Goal: Task Accomplishment & Management: Complete application form

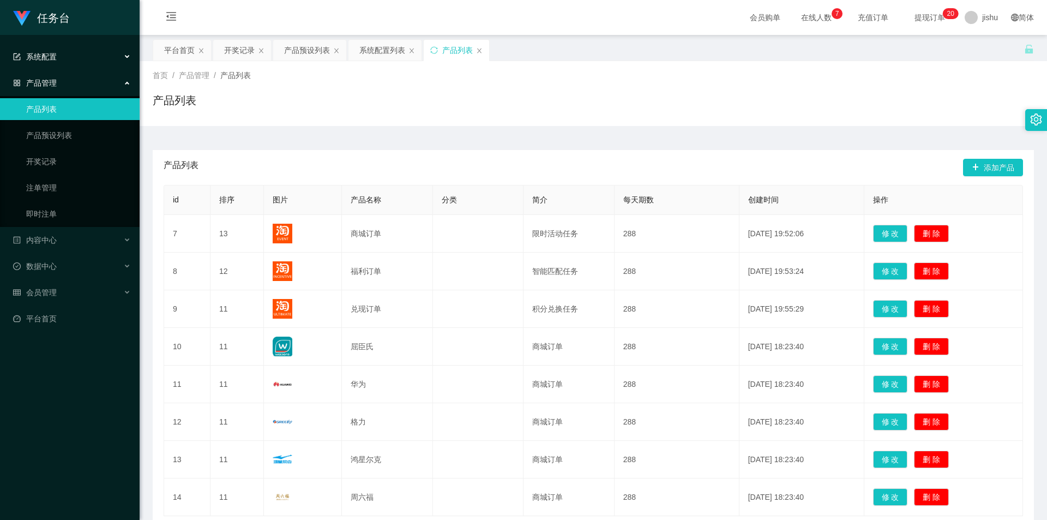
click at [75, 60] on div "系统配置" at bounding box center [70, 57] width 140 height 22
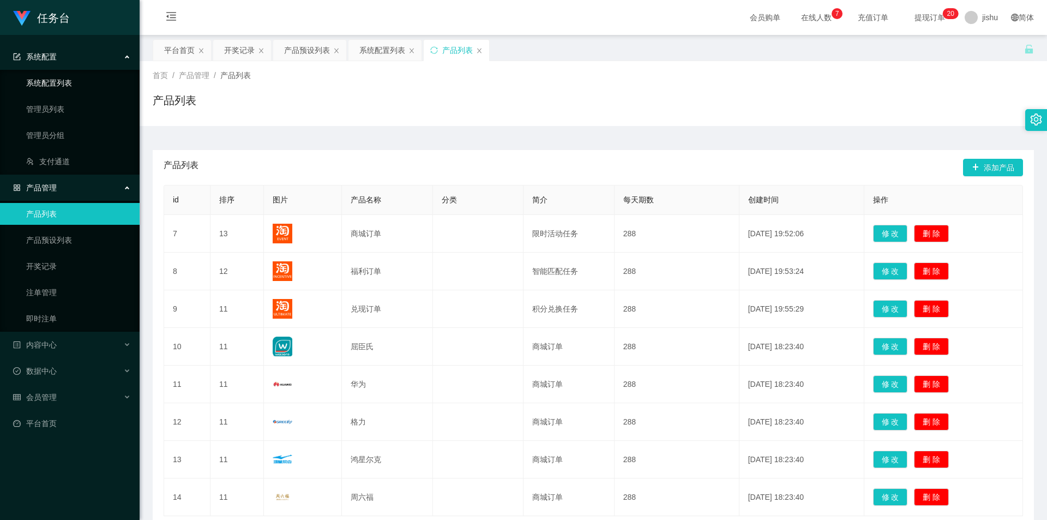
click at [60, 81] on link "系统配置列表" at bounding box center [78, 83] width 105 height 22
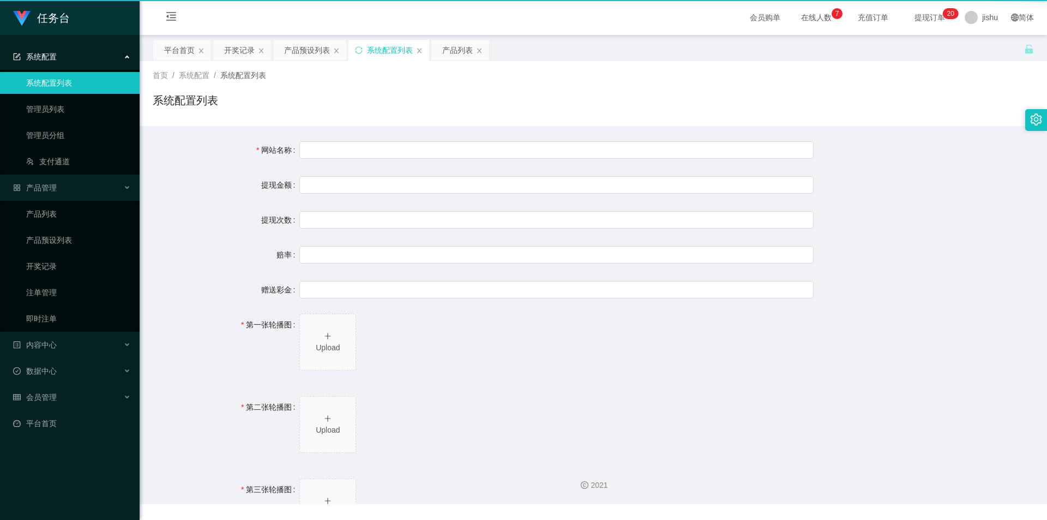
type input "任务台"
type input "10"
type input "1000000"
type input "100"
type input "0"
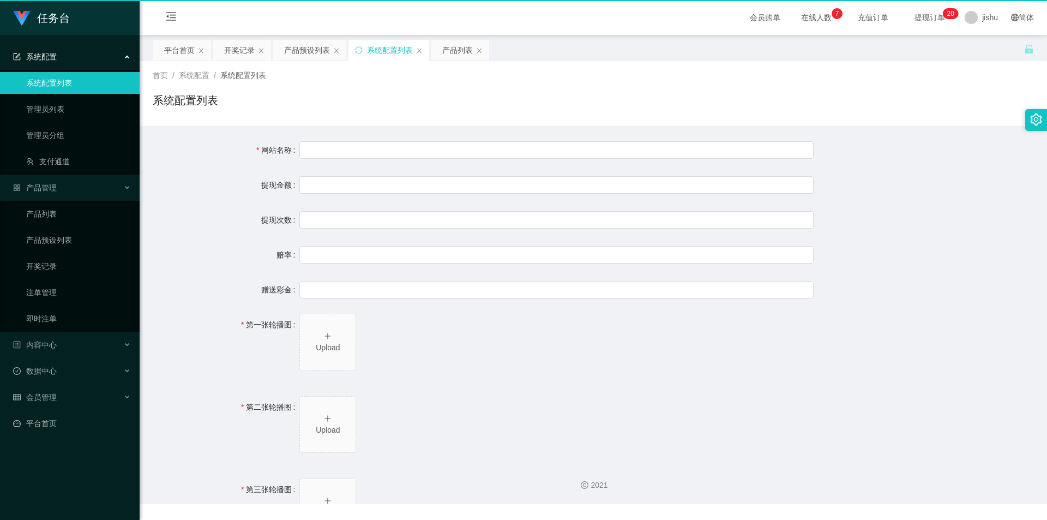
type input "[URL][DOMAIN_NAME]"
type input "平台工作台使用规则"
type input "为保障用户权益及平台运营秩序，请您严格遵守以下工作台使用规范："
type input "一、提现规则 最低提现限制：工作台账户积分满 10 积分后方可申请提现。"
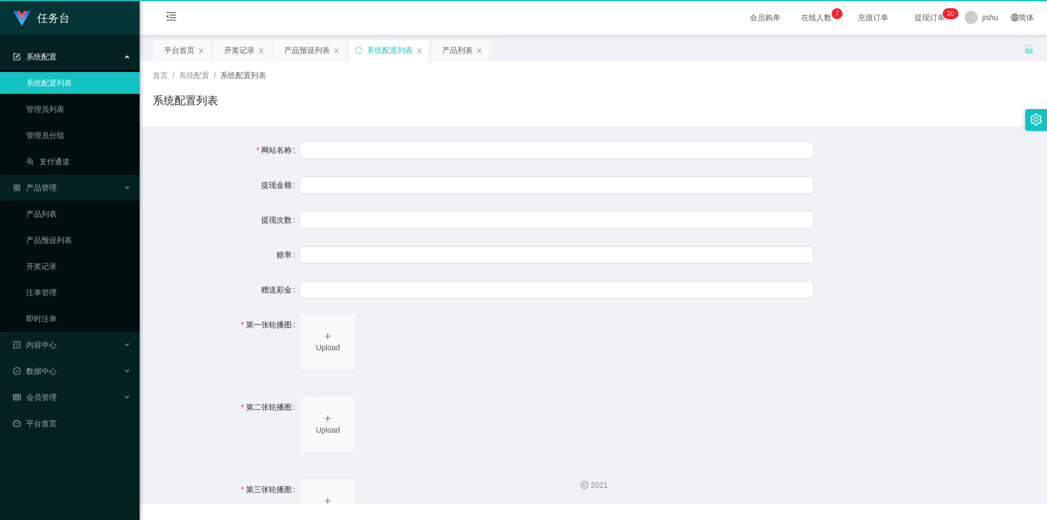
type input "二、积分管理 首次高额积分提醒：当工作台账户积分首次超过 5,000 积分时，请联系活动经理进行提现。用户需联系平台活动经理进行手动审核及分笔提现。"
type input "三、任务接单规范 下单须知："
type input "所有任务需严格按照平台活动经理的指导流程进行操作。"
type input "严禁私下接单、绕过系统或通过非官方渠道接单（如通过个人账号、自行匹配等方式）。"
type input "·违规操作可能导致任务失败，并视情节冻结工作台账户或永久封禁账号。"
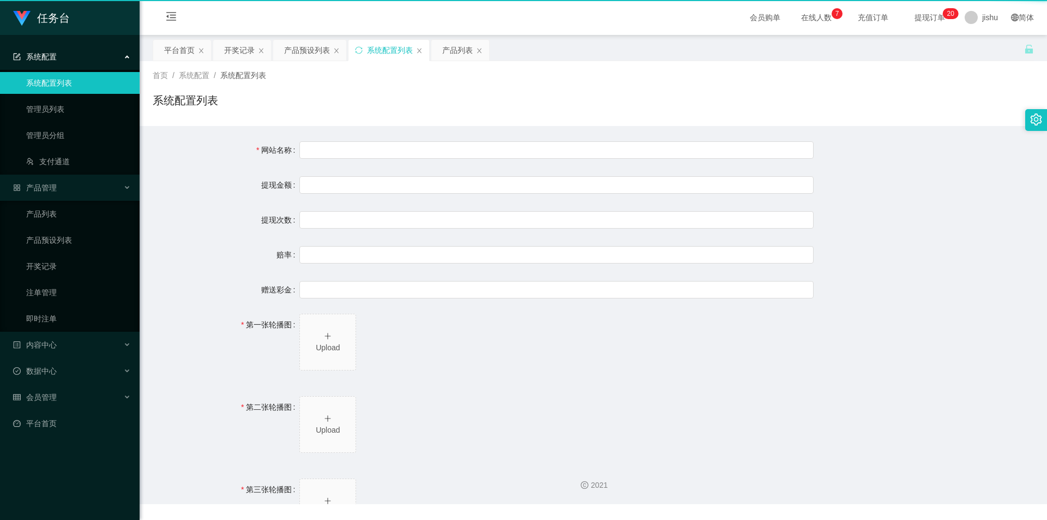
type input "系统任务对接要求："
type input "若未按指导流程操作或擅自修改操作步骤，系统将无法正确识别并分配任务，导致任务失败。"
type input "·因此类行为造成损失，平台将不予补偿，且有权限制或终止用户账号的工作权限。"
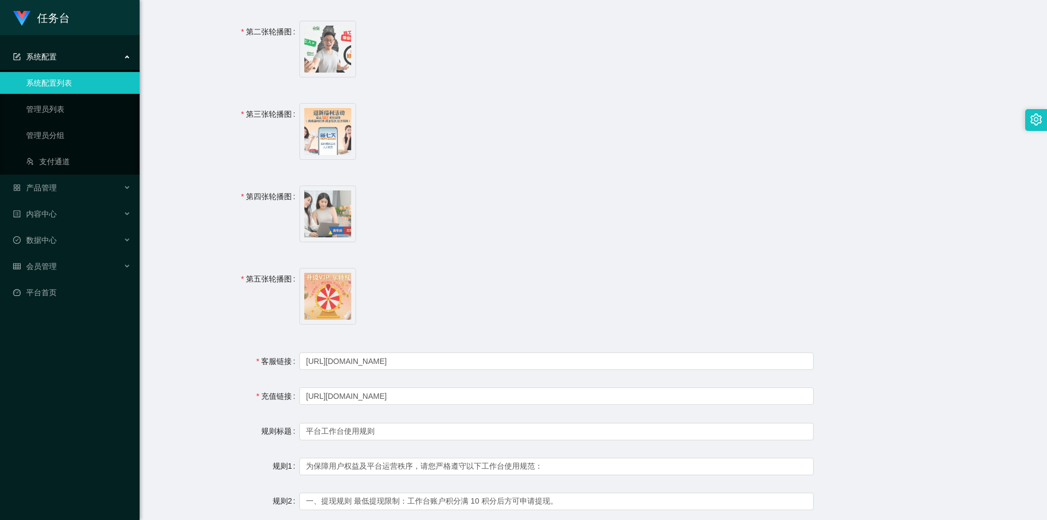
scroll to position [212, 0]
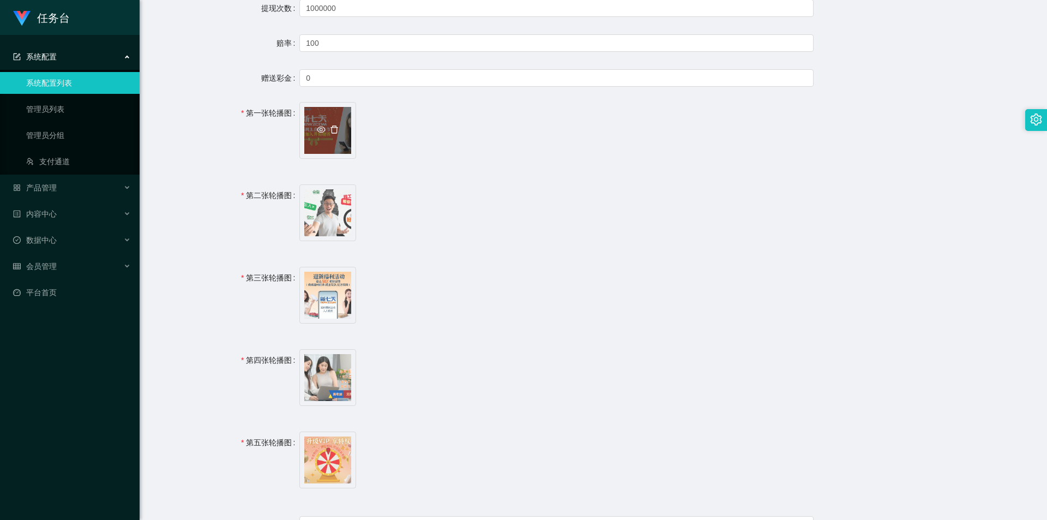
click at [331, 130] on icon "图标: delete" at bounding box center [334, 129] width 8 height 8
click at [327, 127] on icon "图标: plus" at bounding box center [328, 125] width 8 height 8
click at [326, 126] on icon "图标: plus" at bounding box center [328, 125] width 8 height 8
click at [333, 215] on icon "图标: delete" at bounding box center [334, 212] width 9 height 9
click at [326, 208] on icon "图标: plus" at bounding box center [328, 207] width 8 height 8
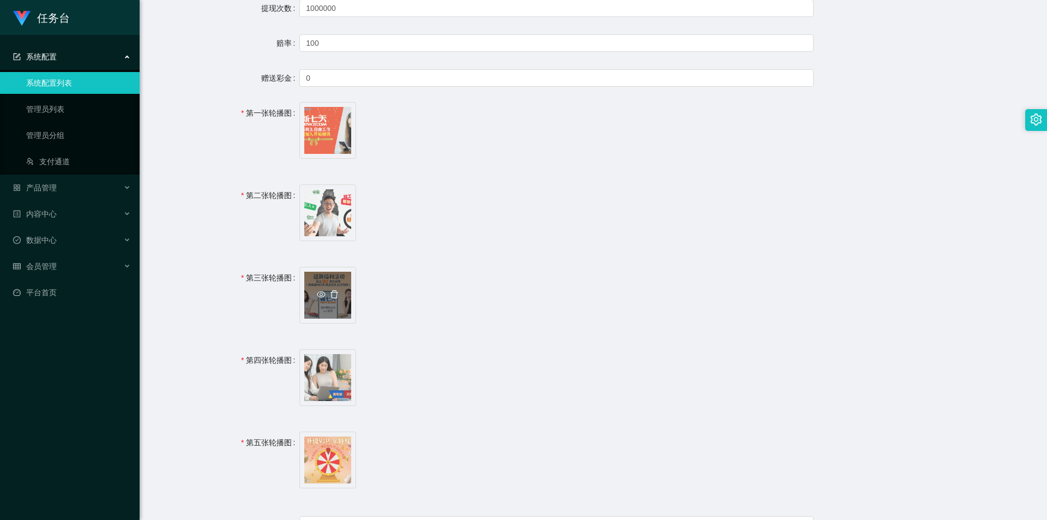
click at [330, 293] on icon "图标: delete" at bounding box center [334, 294] width 9 height 9
click at [326, 293] on div "Upload" at bounding box center [327, 295] width 47 height 23
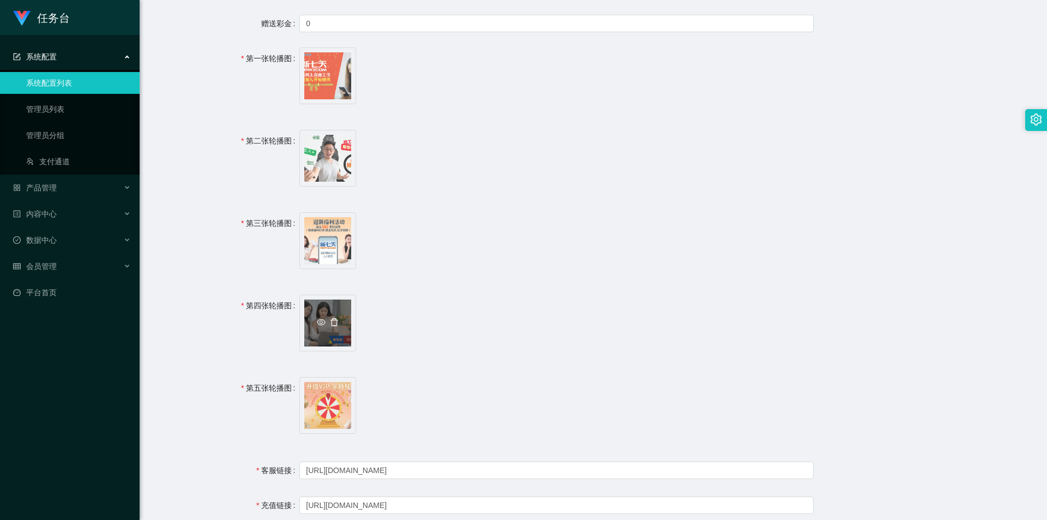
click at [332, 321] on icon "图标: delete" at bounding box center [334, 322] width 9 height 9
click at [328, 315] on icon "图标: plus" at bounding box center [328, 317] width 8 height 8
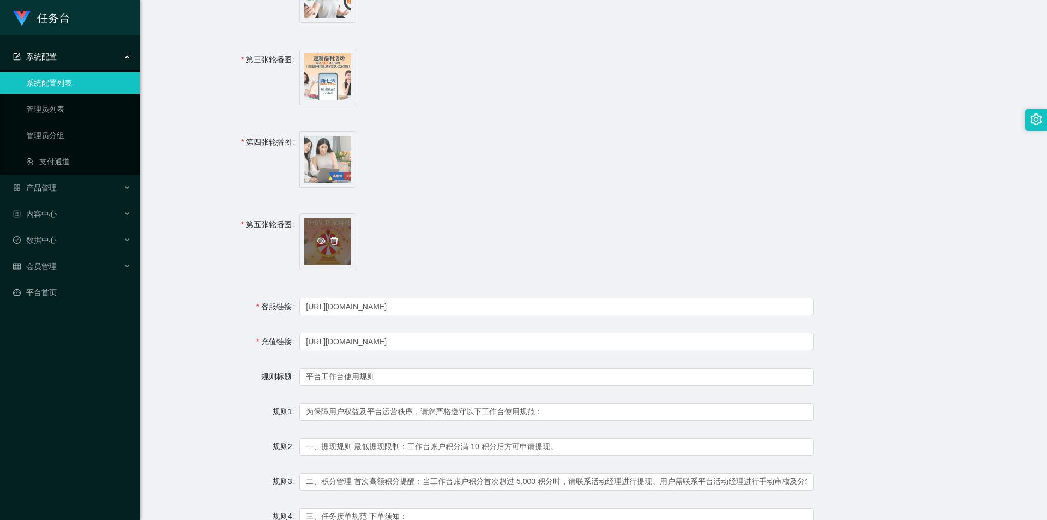
click at [333, 244] on icon "图标: delete" at bounding box center [334, 241] width 9 height 9
click at [330, 237] on icon "图标: plus" at bounding box center [328, 236] width 8 height 8
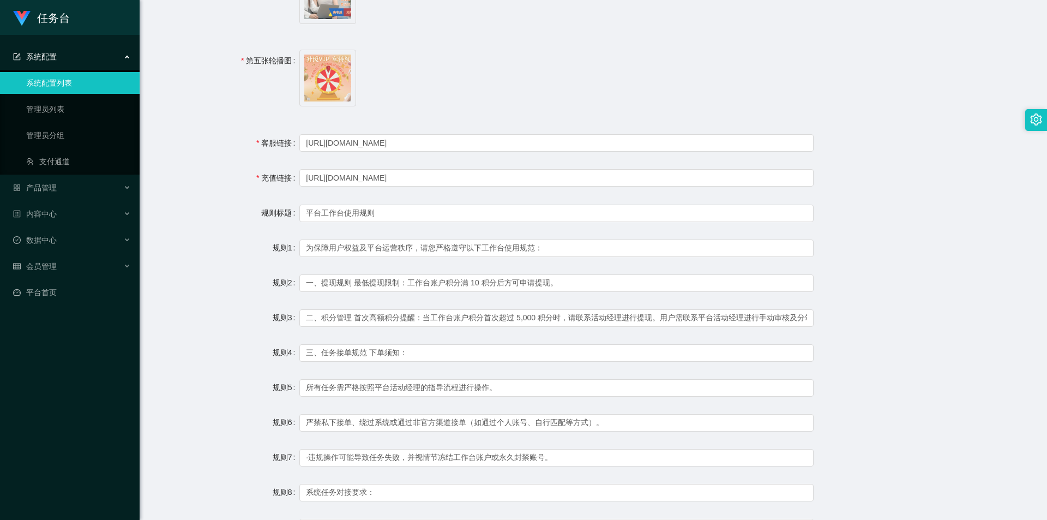
scroll to position [745, 0]
